Goal: Find specific page/section: Find specific page/section

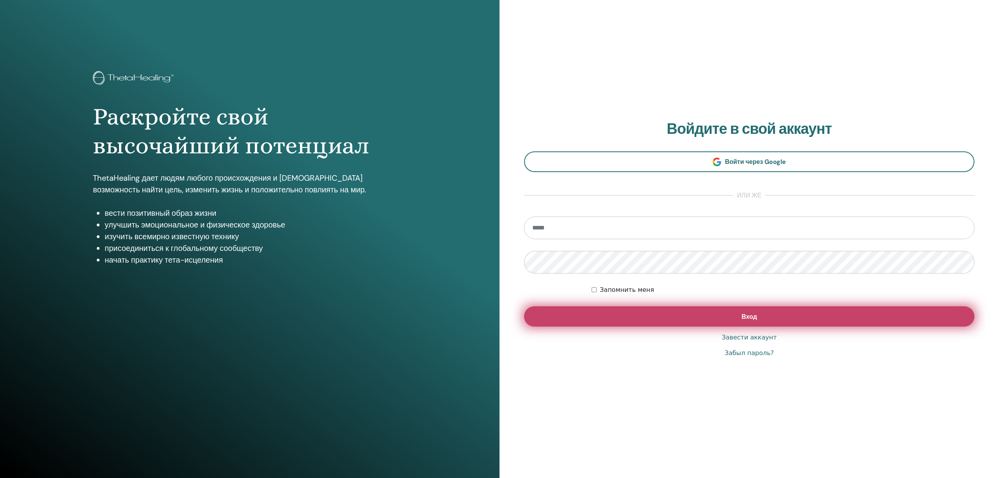
type input "**********"
click at [690, 313] on button "Вход" at bounding box center [749, 316] width 450 height 20
